Goal: Transaction & Acquisition: Purchase product/service

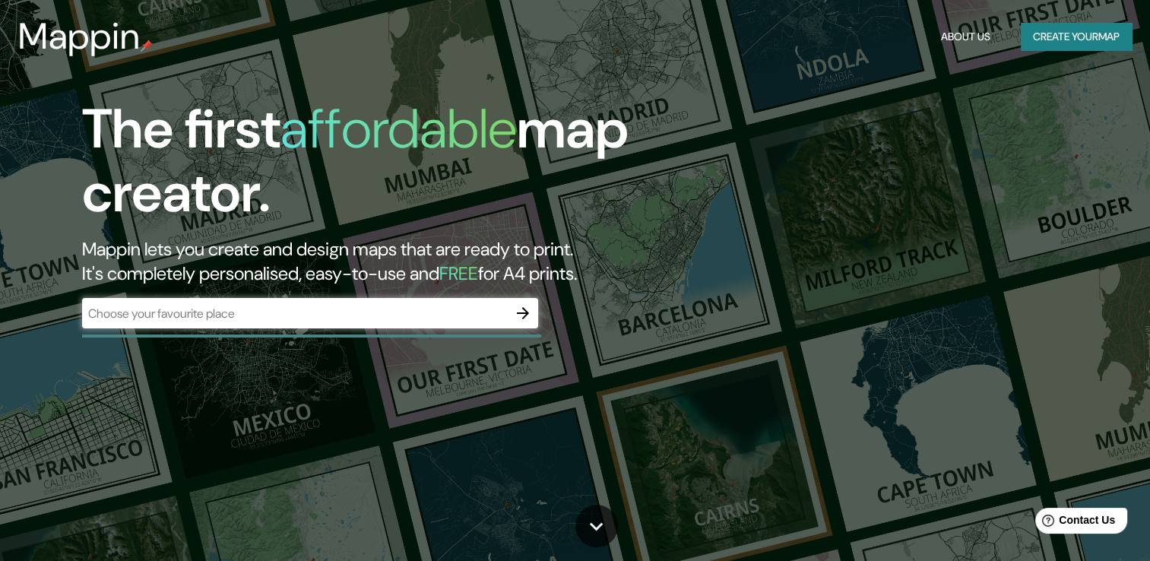
drag, startPoint x: 1090, startPoint y: 1, endPoint x: 718, endPoint y: 313, distance: 485.6
click at [715, 313] on div "The first affordable map creator. Mappin lets you create and design maps that a…" at bounding box center [369, 220] width 690 height 246
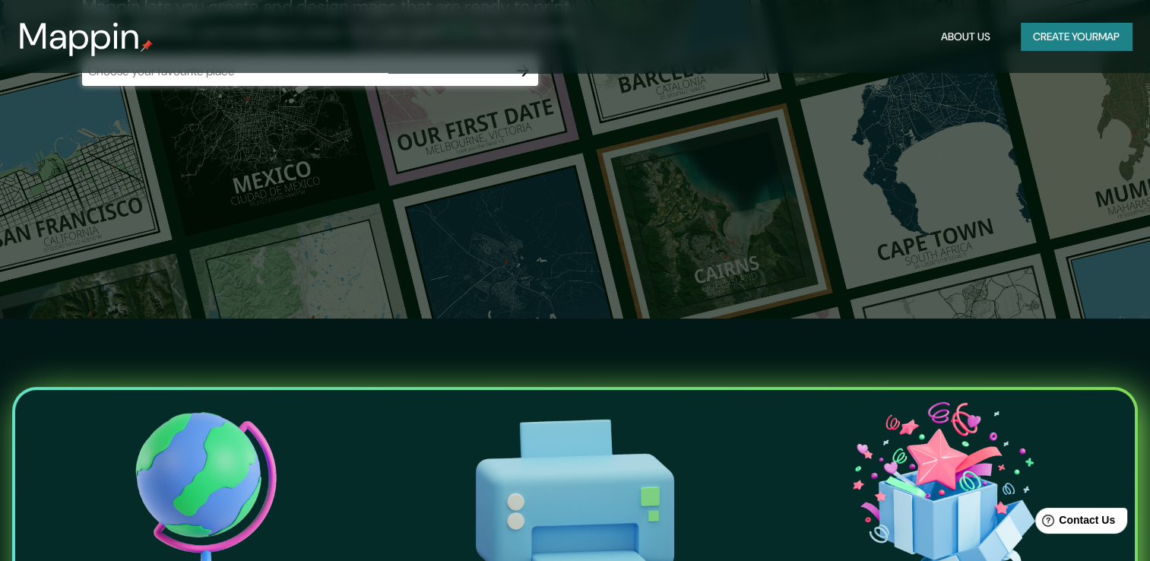
scroll to position [76, 0]
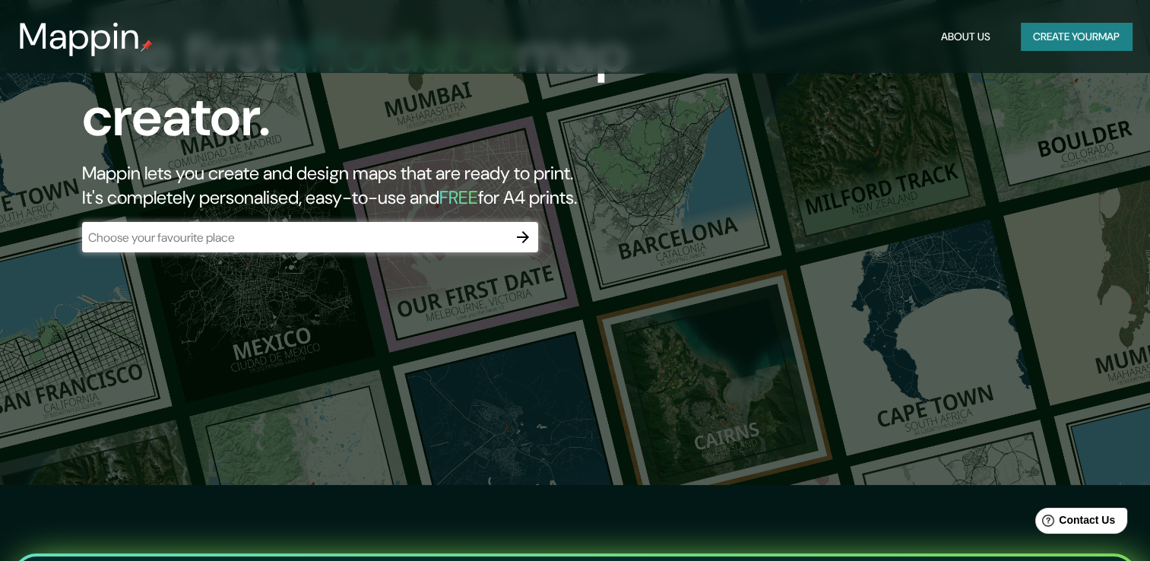
click at [472, 233] on input "text" at bounding box center [295, 237] width 426 height 17
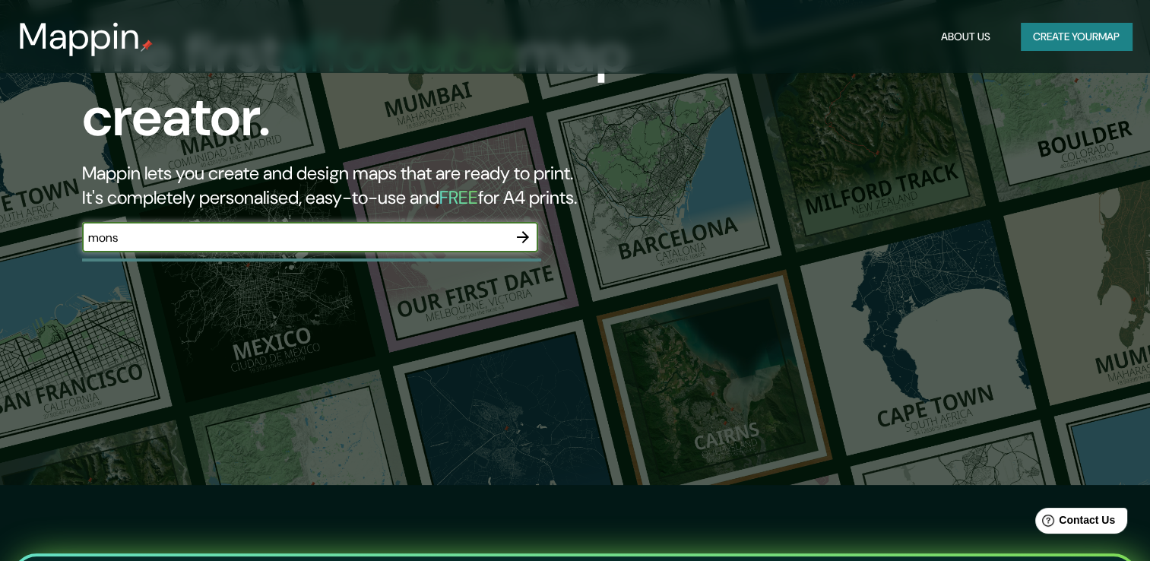
type input "monsefu"
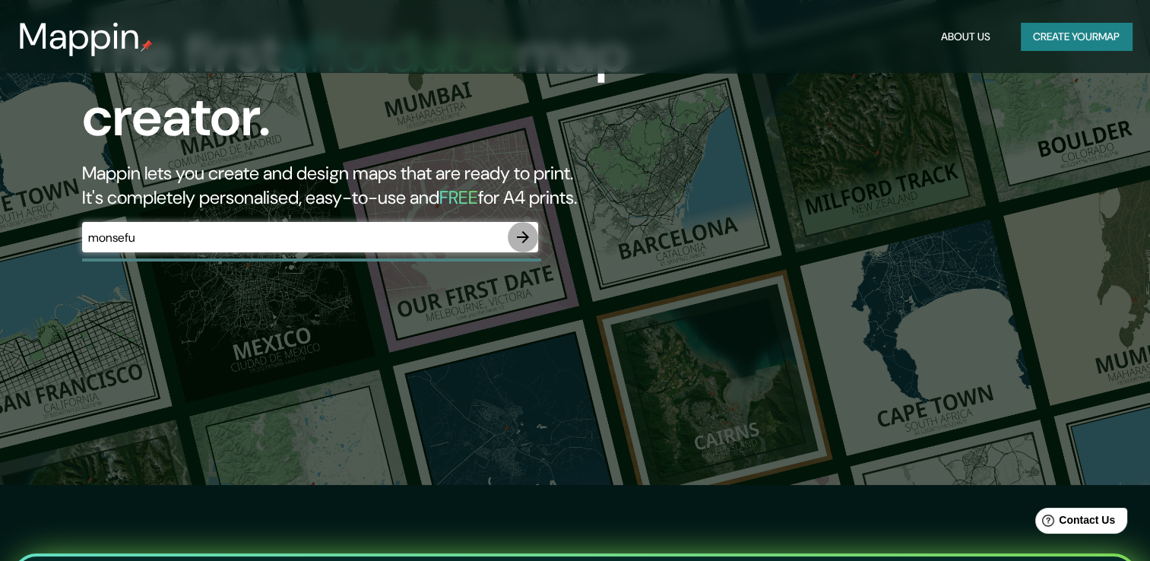
click at [523, 227] on button "button" at bounding box center [523, 237] width 30 height 30
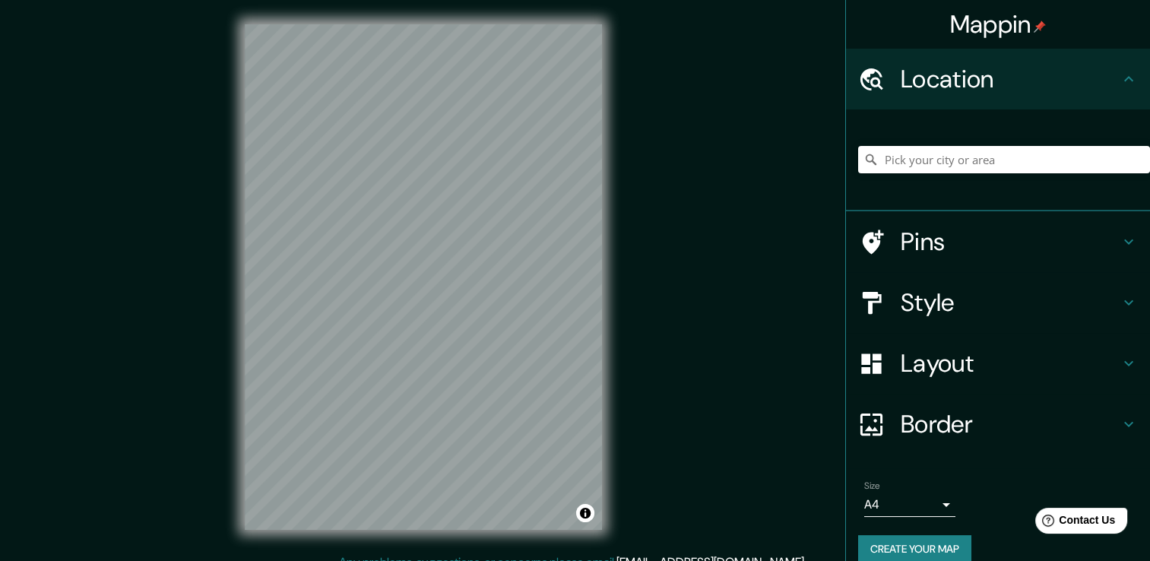
click at [940, 180] on div at bounding box center [1004, 160] width 292 height 76
click at [972, 170] on input "Pick your city or area" at bounding box center [1004, 159] width 292 height 27
type input "Monsefu, Departamento de [GEOGRAPHIC_DATA], [GEOGRAPHIC_DATA]"
click at [918, 239] on h4 "Pins" at bounding box center [1010, 242] width 219 height 30
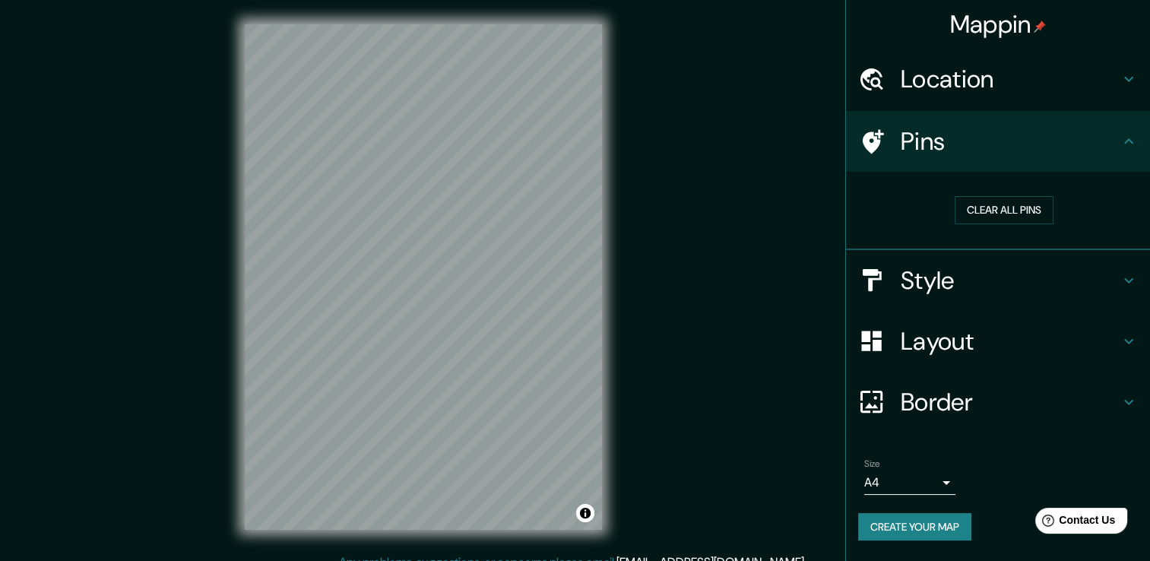
click at [991, 148] on h4 "Pins" at bounding box center [1010, 141] width 219 height 30
click at [946, 281] on h4 "Style" at bounding box center [1010, 280] width 219 height 30
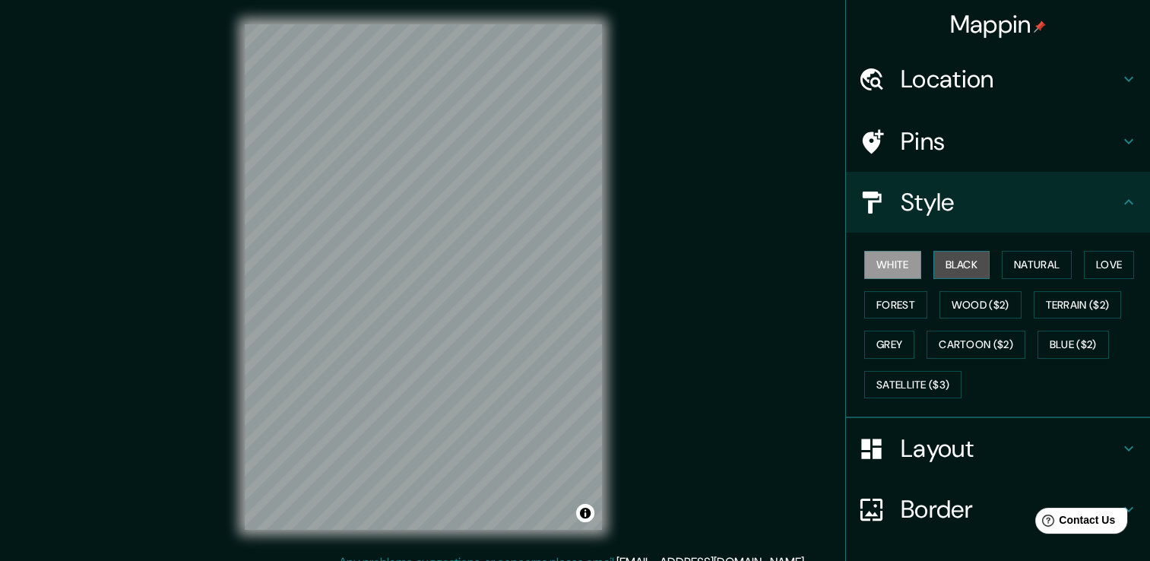
click at [957, 254] on button "Black" at bounding box center [961, 265] width 57 height 28
click at [878, 309] on button "Forest" at bounding box center [895, 305] width 63 height 28
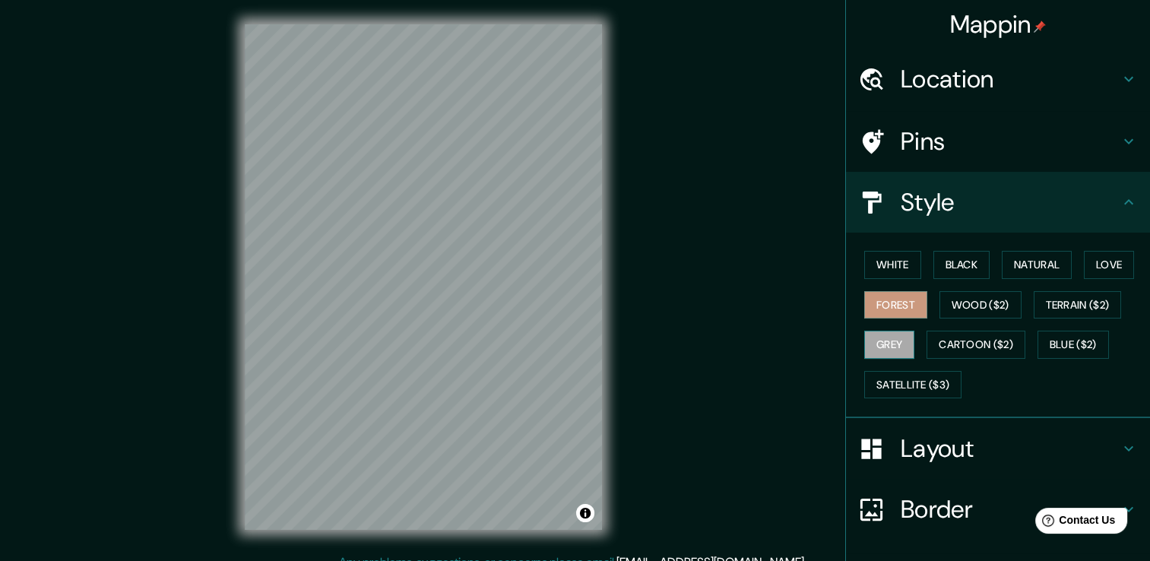
click at [876, 344] on button "Grey" at bounding box center [889, 345] width 50 height 28
click at [1098, 265] on button "Love" at bounding box center [1109, 265] width 50 height 28
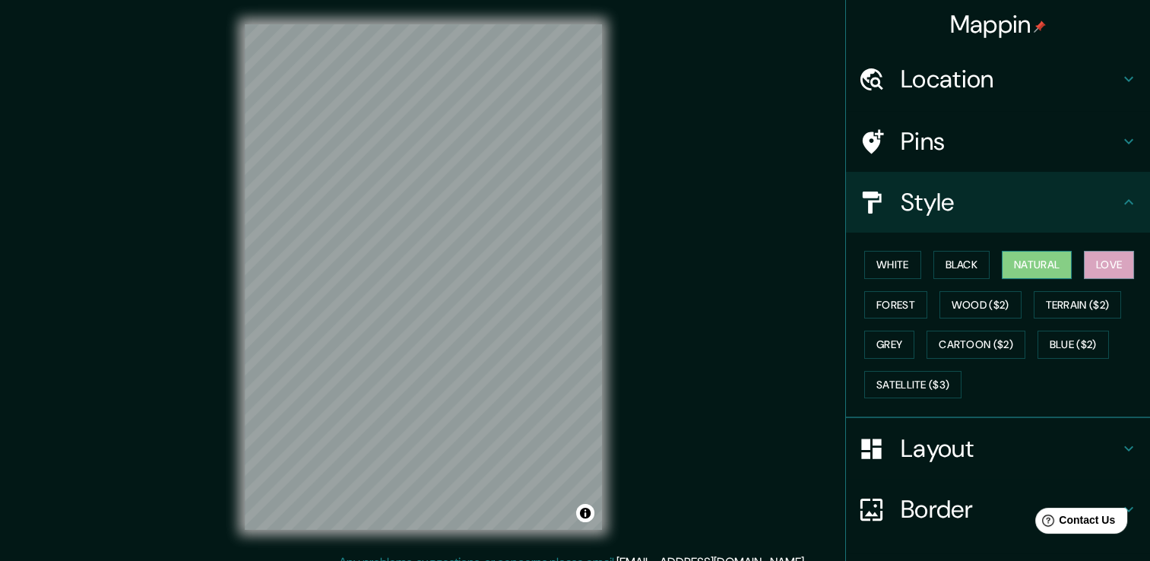
click at [1031, 270] on button "Natural" at bounding box center [1037, 265] width 70 height 28
